Goal: Browse casually

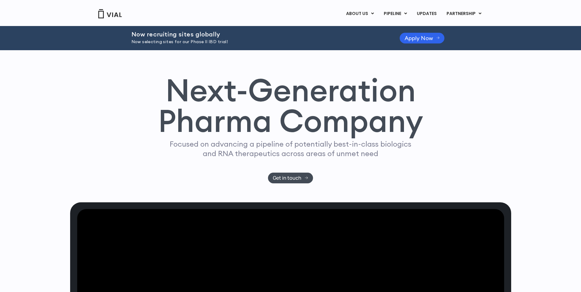
click at [118, 14] on img at bounding box center [110, 13] width 25 height 9
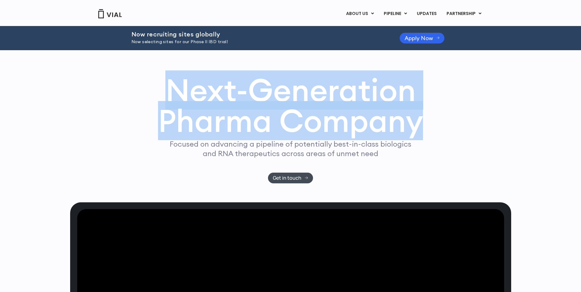
drag, startPoint x: 172, startPoint y: 86, endPoint x: 423, endPoint y: 127, distance: 254.9
click at [423, 127] on h1 "Next-Generation Pharma Company" at bounding box center [290, 106] width 265 height 62
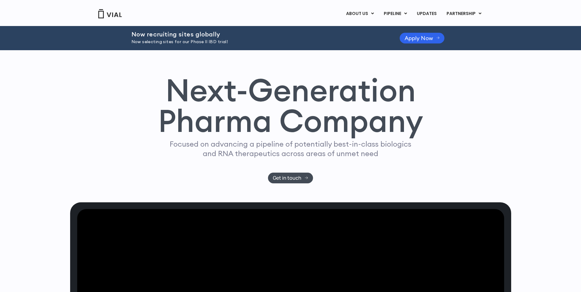
drag, startPoint x: 363, startPoint y: 182, endPoint x: 363, endPoint y: 178, distance: 4.6
click at [363, 182] on div "Next-Generation Pharma Company Focused on advancing a pipeline of potentially b…" at bounding box center [291, 129] width 392 height 109
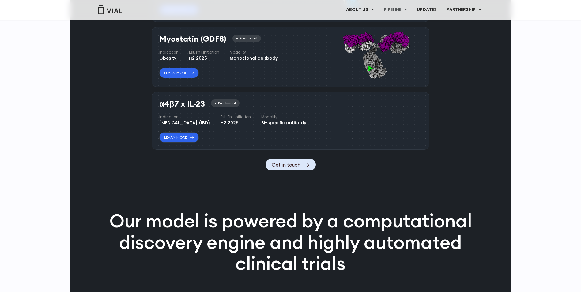
scroll to position [674, 0]
